Goal: Transaction & Acquisition: Purchase product/service

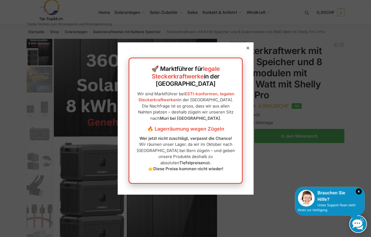
click at [246, 49] on icon at bounding box center [247, 48] width 3 height 3
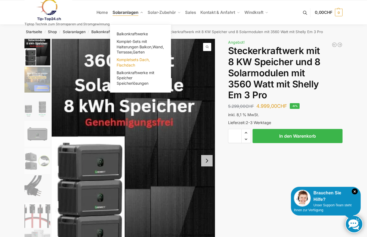
click at [134, 61] on span "Kompletsets Dach, Flachdach" at bounding box center [133, 62] width 33 height 10
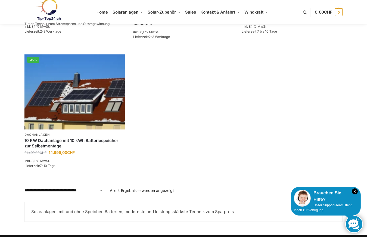
scroll to position [272, 0]
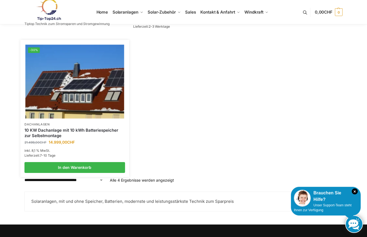
click at [86, 100] on img at bounding box center [74, 82] width 99 height 74
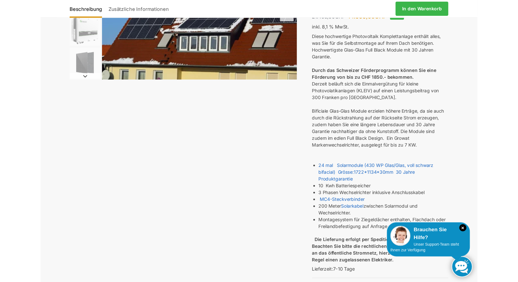
scroll to position [82, 0]
